Goal: Transaction & Acquisition: Obtain resource

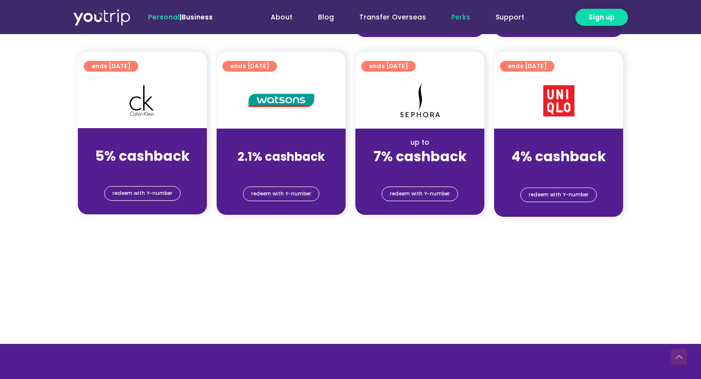
scroll to position [773, 0]
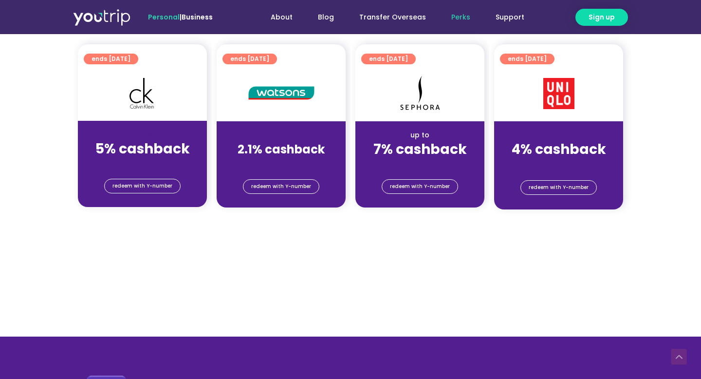
click at [528, 141] on strong "4% cashback" at bounding box center [559, 149] width 94 height 19
click at [552, 188] on span "redeem with Y-number" at bounding box center [559, 188] width 60 height 14
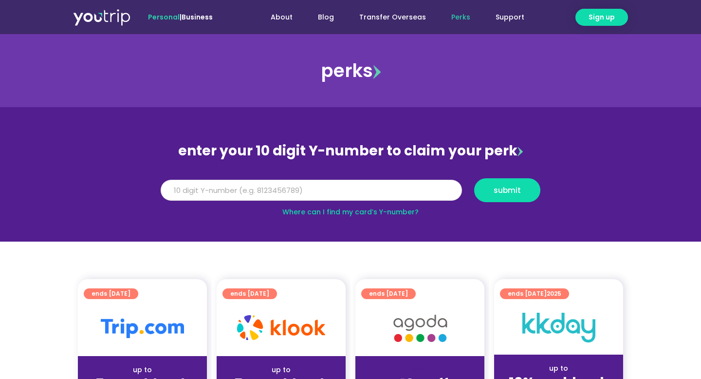
click at [319, 184] on input "Y Number" at bounding box center [311, 190] width 301 height 21
click at [396, 214] on link "Where can I find my card’s Y-number?" at bounding box center [350, 212] width 136 height 10
click at [312, 192] on input "Y Number" at bounding box center [311, 190] width 301 height 21
type input "8122096377"
click at [507, 196] on button "submit" at bounding box center [507, 190] width 66 height 24
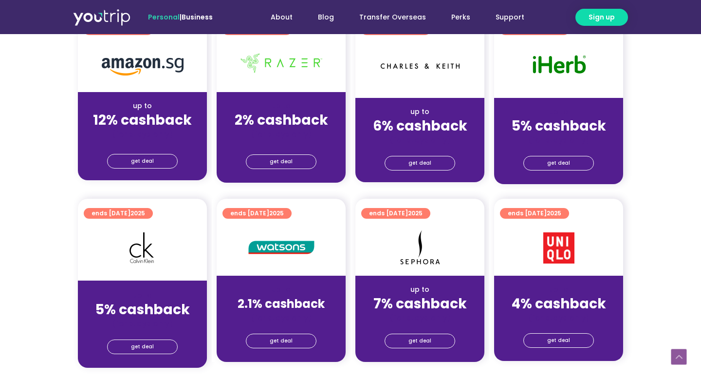
scroll to position [632, 0]
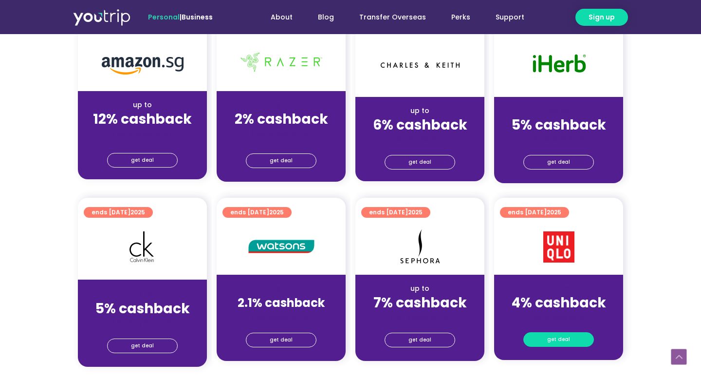
click at [553, 343] on span "get deal" at bounding box center [558, 340] width 23 height 14
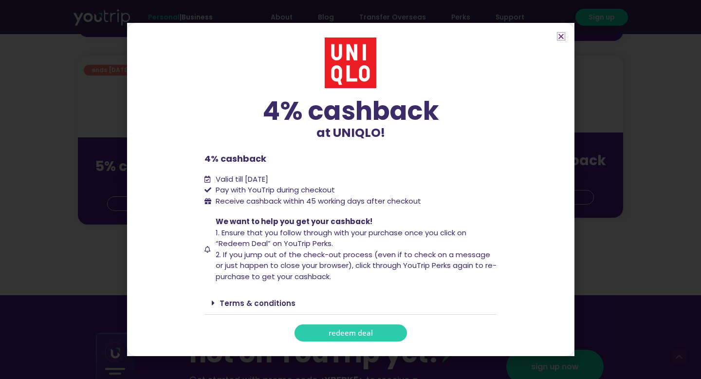
scroll to position [777, 0]
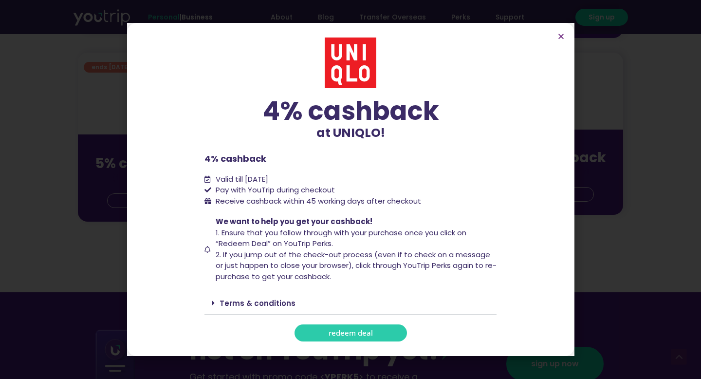
click at [212, 303] on icon at bounding box center [213, 303] width 3 height 8
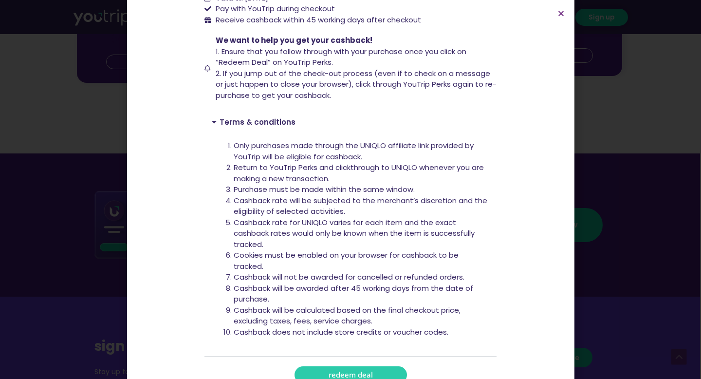
scroll to position [177, 0]
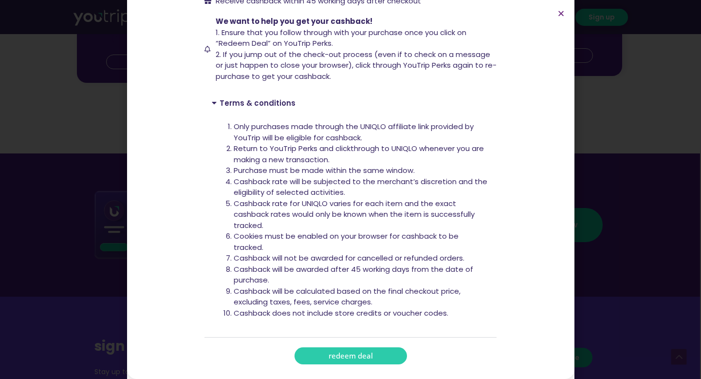
click at [299, 353] on link "redeem deal" at bounding box center [351, 355] width 113 height 17
